Goal: Use online tool/utility: Utilize a website feature to perform a specific function

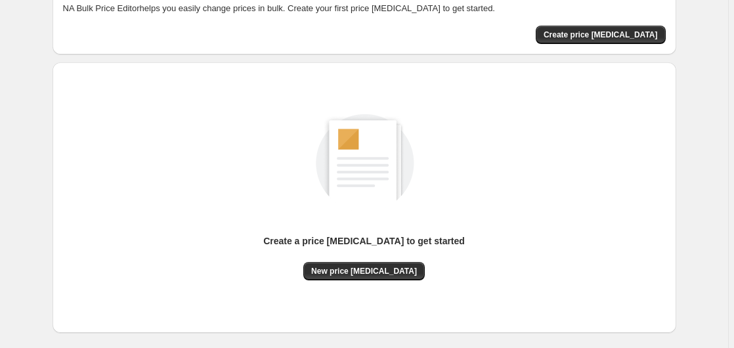
scroll to position [144, 0]
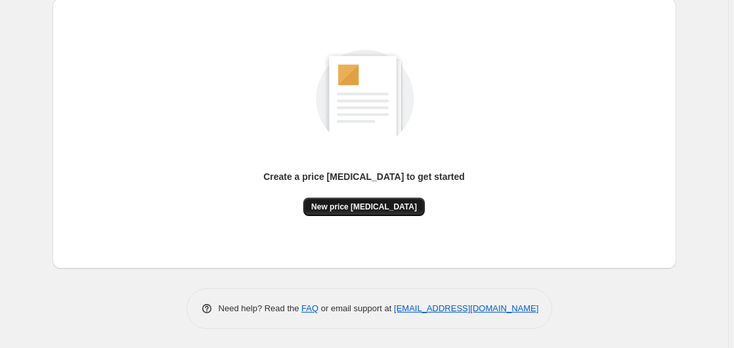
click at [372, 212] on button "New price [MEDICAL_DATA]" at bounding box center [363, 207] width 121 height 18
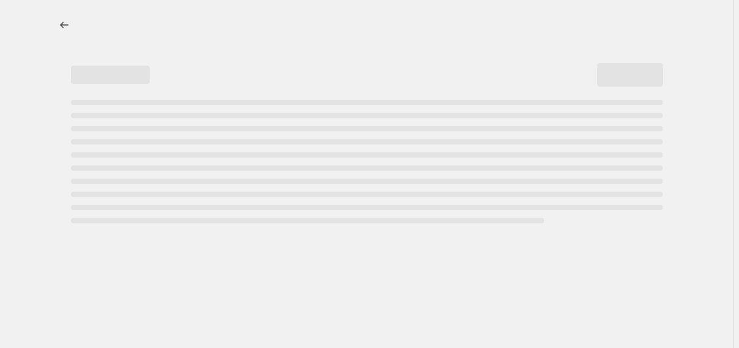
select select "percentage"
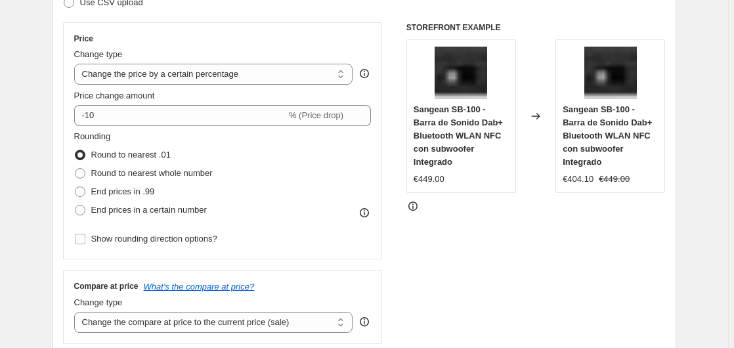
scroll to position [201, 0]
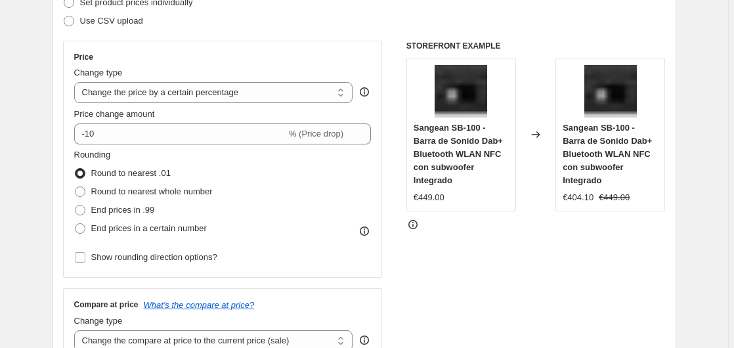
click at [98, 148] on div "Price Change type Change the price to a certain amount Change the price by a ce…" at bounding box center [223, 159] width 298 height 215
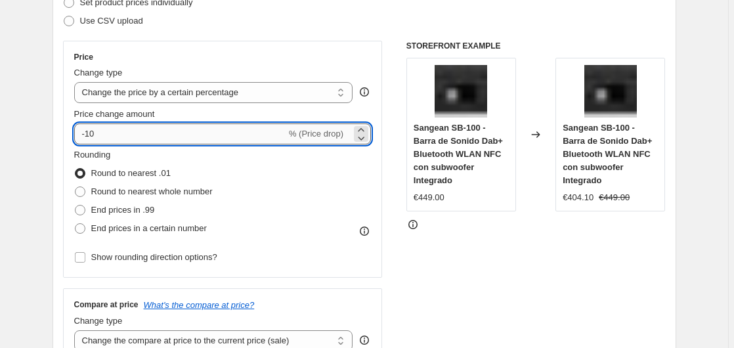
click at [120, 137] on input "-10" at bounding box center [180, 133] width 212 height 21
type input "-1"
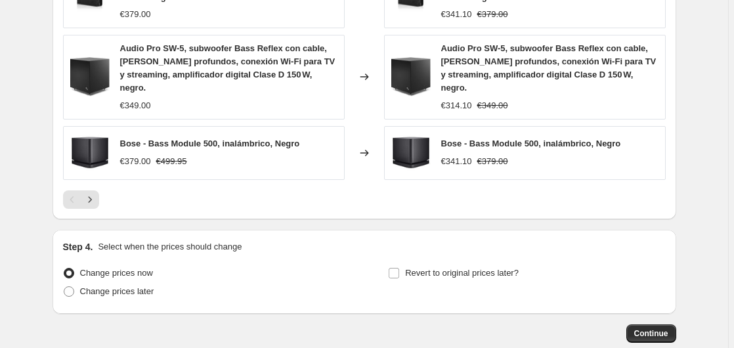
scroll to position [1022, 0]
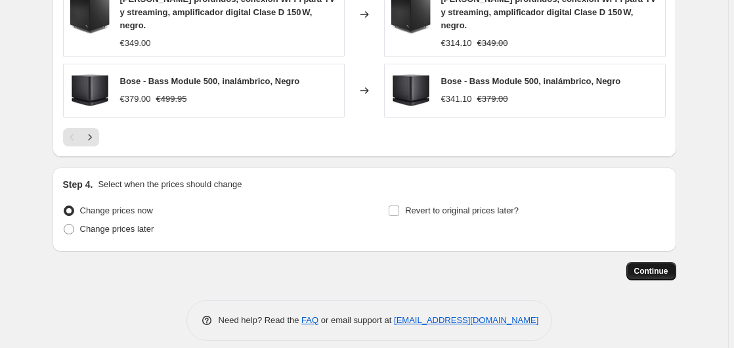
type input "-35"
click at [644, 262] on button "Continue" at bounding box center [652, 271] width 50 height 18
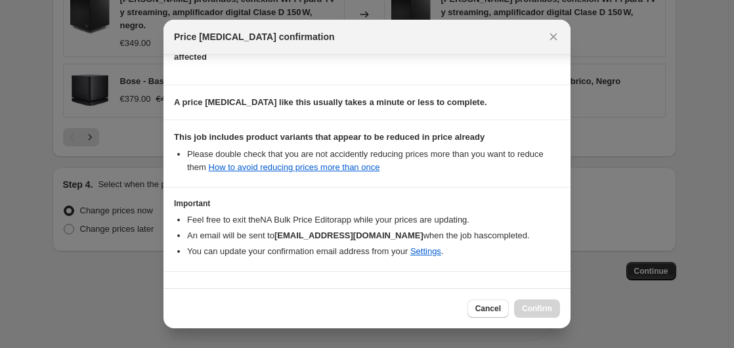
scroll to position [208, 0]
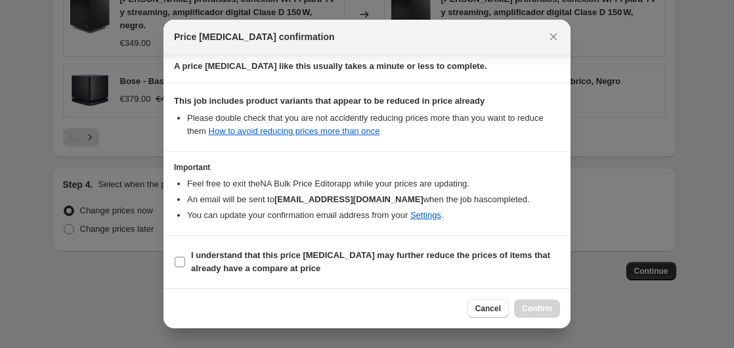
click at [242, 258] on b "I understand that this price [MEDICAL_DATA] may further reduce the prices of it…" at bounding box center [370, 261] width 359 height 23
click at [185, 258] on input "I understand that this price [MEDICAL_DATA] may further reduce the prices of it…" at bounding box center [180, 262] width 11 height 11
checkbox input "true"
click at [551, 313] on button "Confirm" at bounding box center [537, 308] width 46 height 18
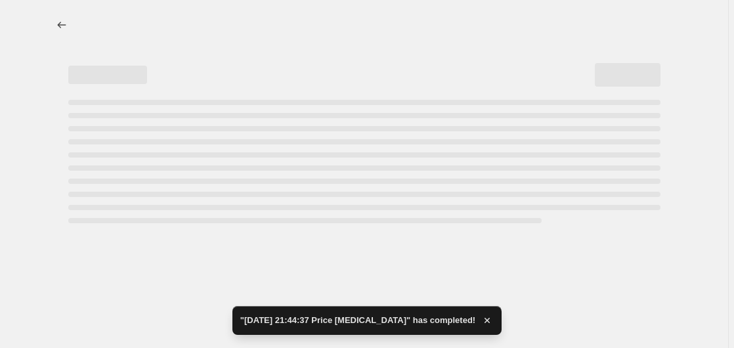
select select "percentage"
